Goal: Find specific page/section

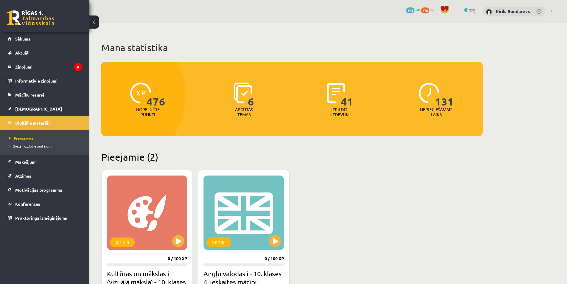
scroll to position [447, 0]
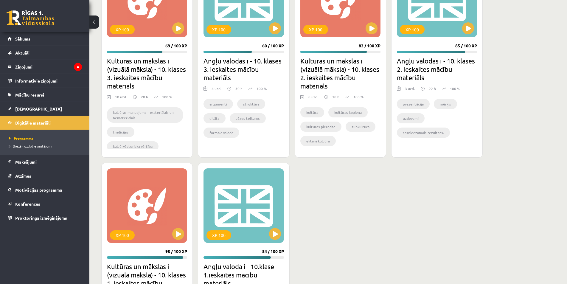
click at [30, 24] on link at bounding box center [31, 17] width 48 height 15
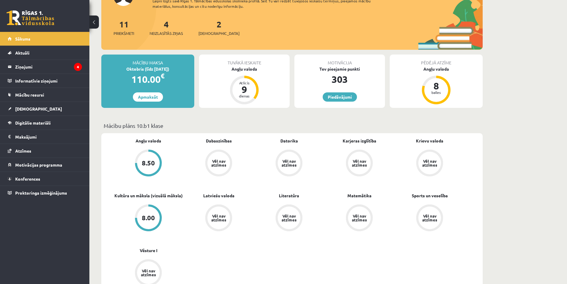
scroll to position [119, 0]
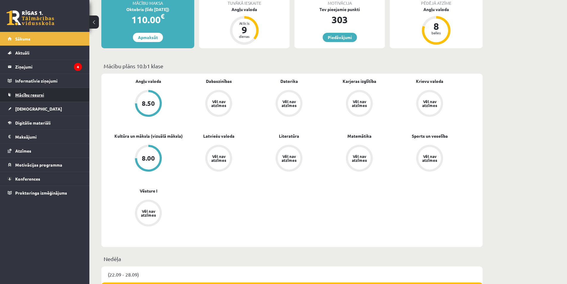
click at [21, 96] on span "Mācību resursi" at bounding box center [29, 94] width 29 height 5
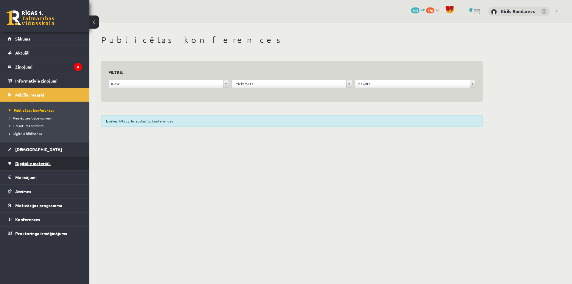
click at [26, 156] on link "Digitālie materiāli" at bounding box center [45, 163] width 74 height 14
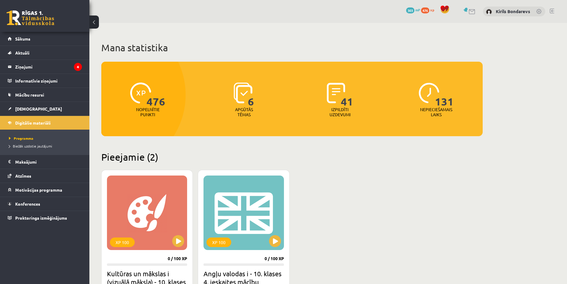
click at [426, 12] on span "476" at bounding box center [425, 10] width 8 height 6
click at [408, 11] on span "303" at bounding box center [410, 10] width 8 height 6
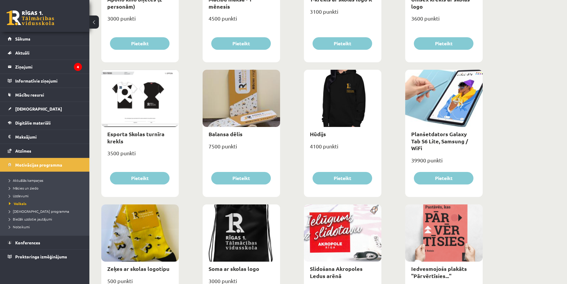
scroll to position [447, 0]
